Goal: Task Accomplishment & Management: Manage account settings

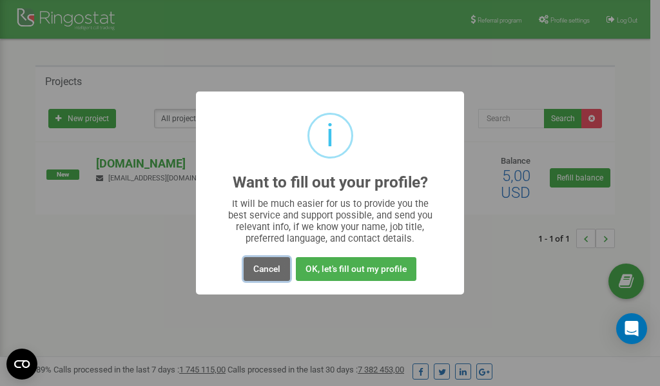
click at [261, 269] on button "Cancel" at bounding box center [267, 269] width 46 height 24
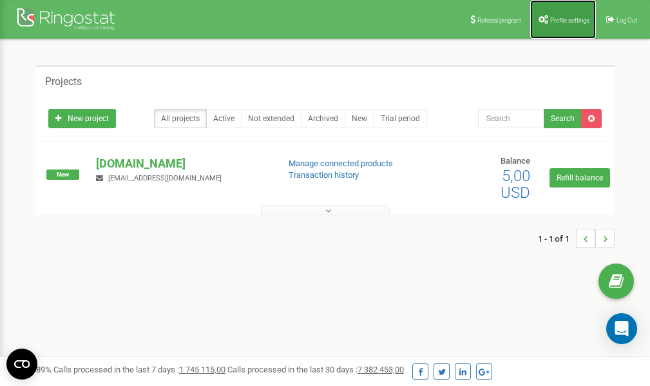
click at [561, 21] on span "Profile settings" at bounding box center [569, 20] width 39 height 7
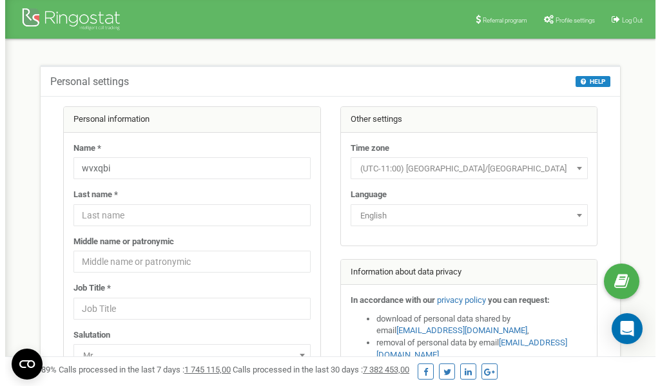
scroll to position [64, 0]
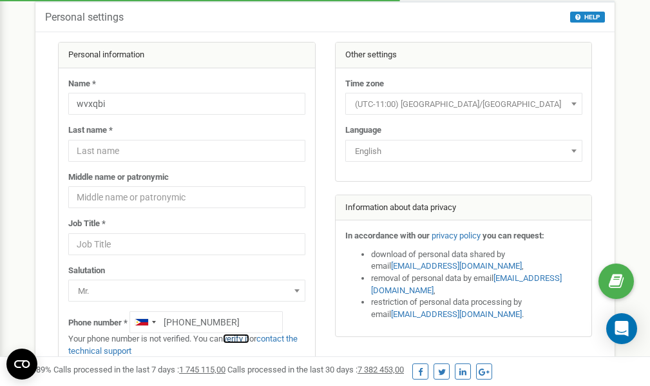
click at [239, 337] on link "verify it" at bounding box center [236, 339] width 26 height 10
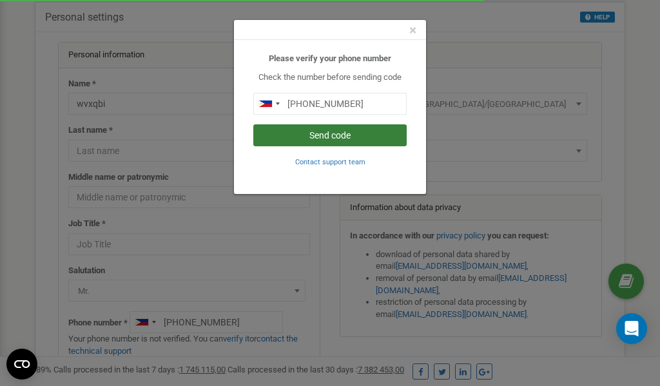
click at [341, 136] on button "Send code" at bounding box center [329, 135] width 153 height 22
